Goal: Information Seeking & Learning: Check status

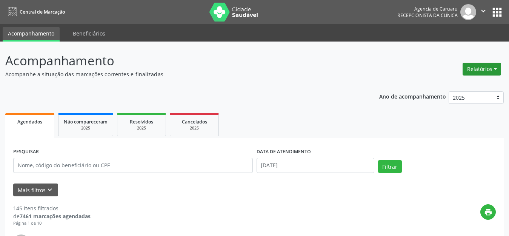
click at [481, 69] on button "Relatórios" at bounding box center [481, 69] width 38 height 13
click at [449, 84] on link "Agendamentos" at bounding box center [460, 85] width 81 height 11
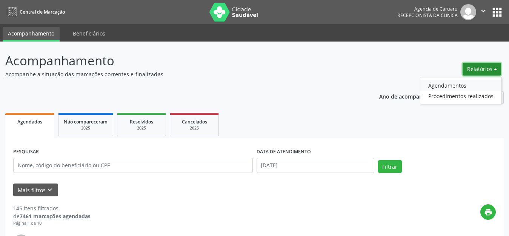
select select "8"
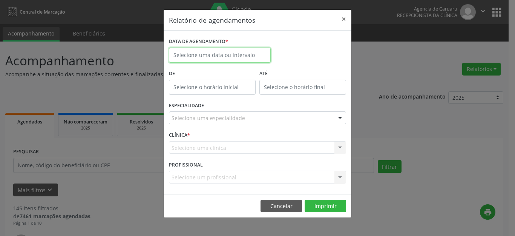
click at [195, 54] on input "text" at bounding box center [220, 55] width 102 height 15
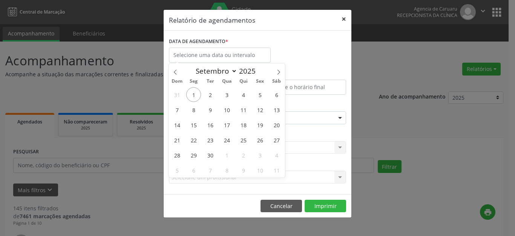
click at [345, 17] on button "×" at bounding box center [343, 19] width 15 height 18
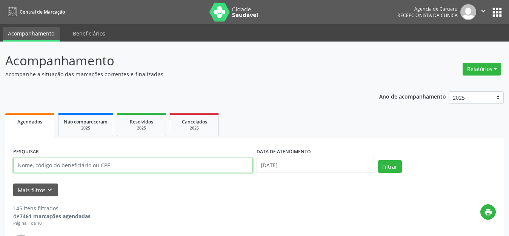
click at [85, 165] on input "text" at bounding box center [132, 165] width 239 height 15
paste input "MARIA DE LOURDES SILVA"
type input "MARIA DE LOURDES SILVA"
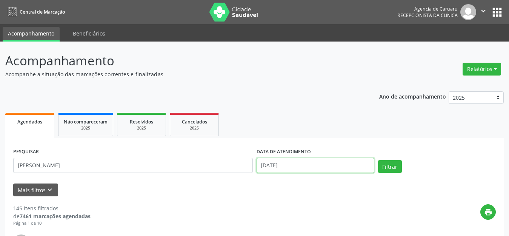
click at [302, 162] on input "[DATE]" at bounding box center [315, 165] width 118 height 15
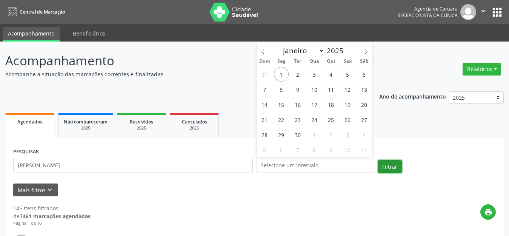
click at [389, 164] on button "Filtrar" at bounding box center [390, 166] width 24 height 13
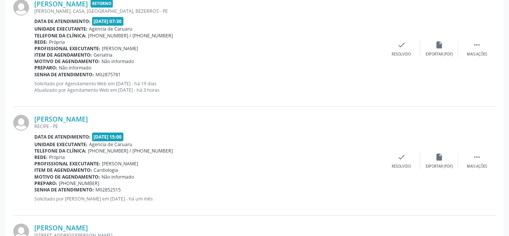
scroll to position [943, 0]
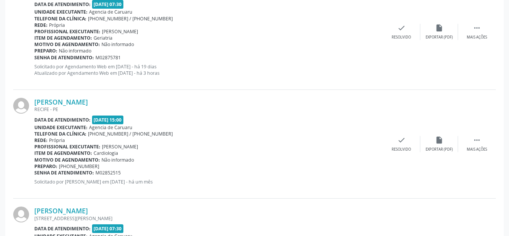
click at [112, 31] on span "Adalberto de Lima" at bounding box center [120, 31] width 36 height 6
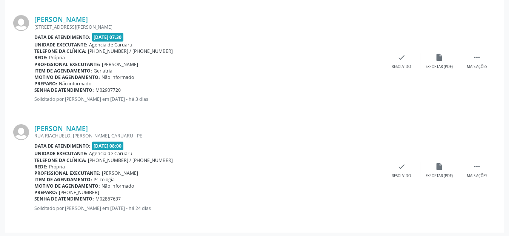
scroll to position [1135, 0]
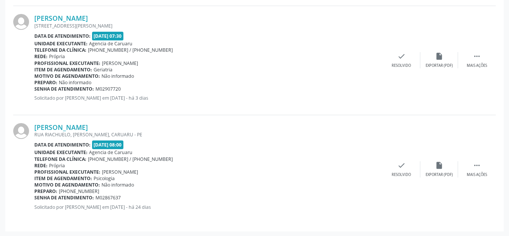
click at [110, 175] on span "Psicologia" at bounding box center [104, 178] width 21 height 6
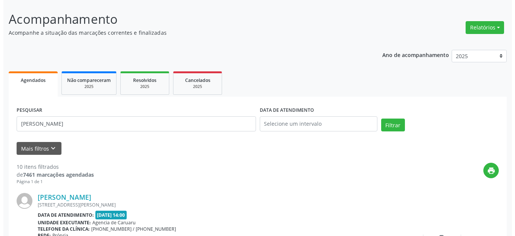
scroll to position [0, 0]
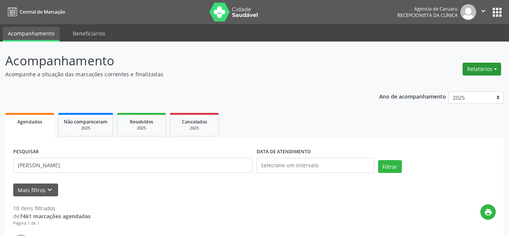
click at [483, 66] on button "Relatórios" at bounding box center [481, 69] width 38 height 13
click at [454, 83] on link "Agendamentos" at bounding box center [460, 85] width 81 height 11
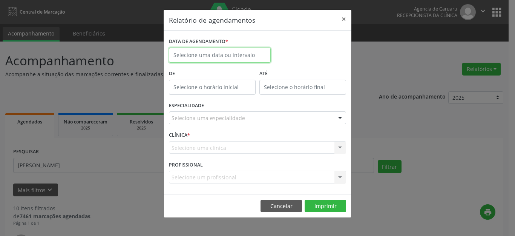
click at [219, 59] on input "text" at bounding box center [220, 55] width 102 height 15
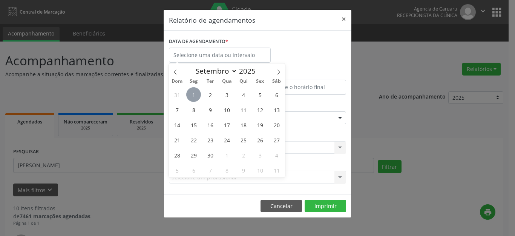
click at [195, 95] on span "1" at bounding box center [193, 94] width 15 height 15
type input "[DATE]"
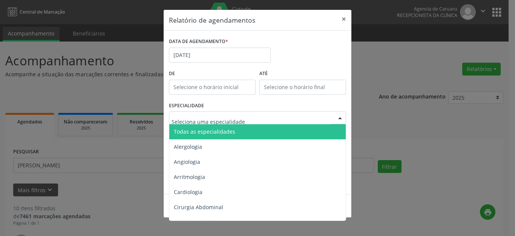
click at [209, 130] on span "Todas as especialidades" at bounding box center [204, 131] width 61 height 7
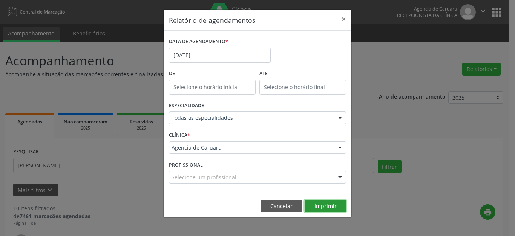
click at [328, 205] on button "Imprimir" at bounding box center [325, 205] width 41 height 13
drag, startPoint x: 439, startPoint y: 4, endPoint x: 432, endPoint y: 11, distance: 10.7
